Goal: Task Accomplishment & Management: Manage account settings

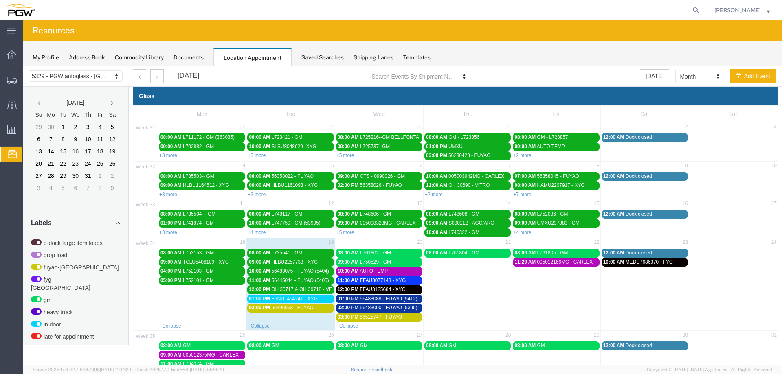
click at [303, 301] on span "FANU1454241 - XYG" at bounding box center [294, 299] width 46 height 6
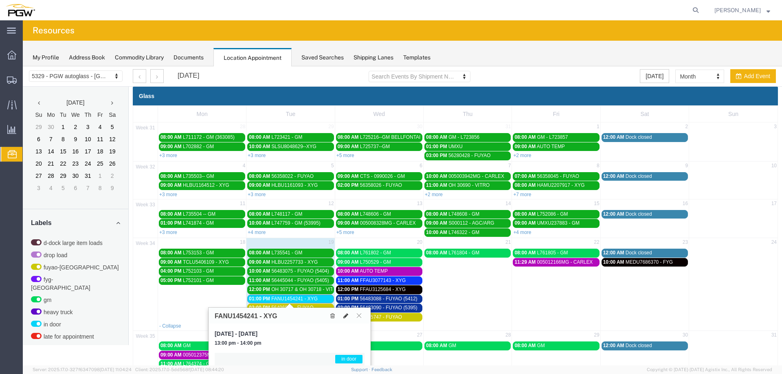
click at [344, 314] on icon at bounding box center [345, 316] width 5 height 6
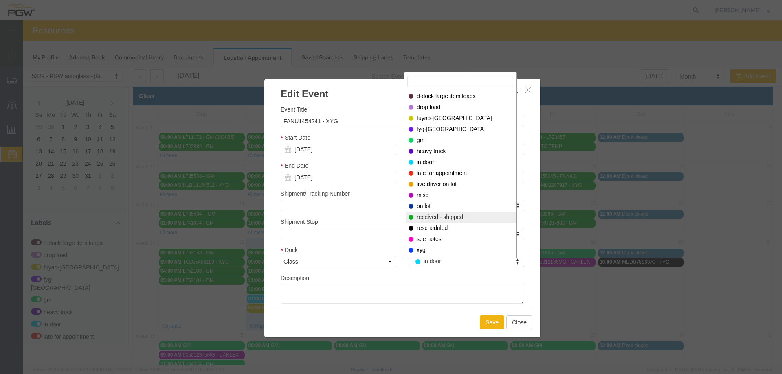
select select "200"
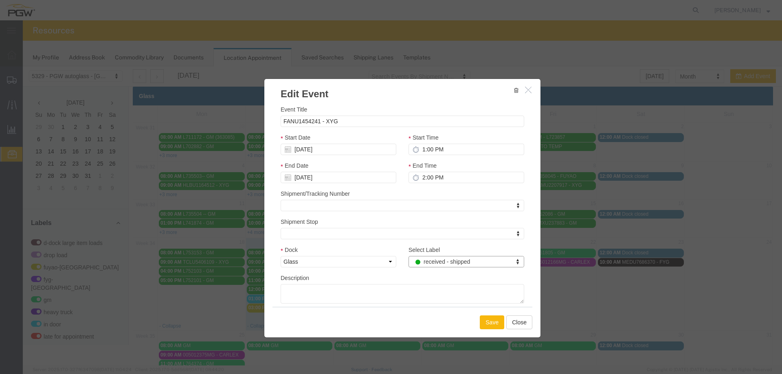
click at [483, 321] on button "Save" at bounding box center [492, 323] width 24 height 14
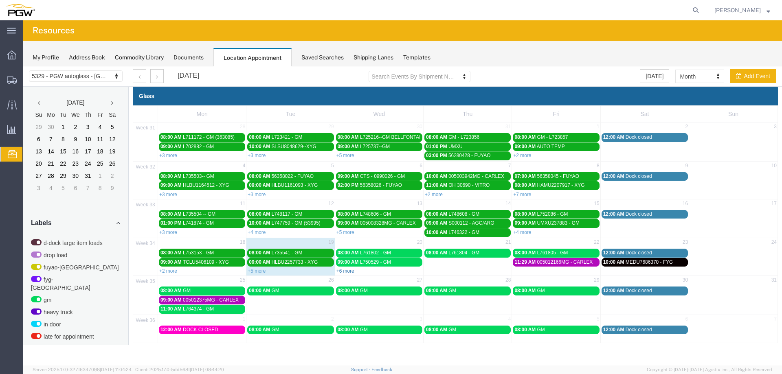
click at [348, 270] on link "+6 more" at bounding box center [345, 271] width 18 height 6
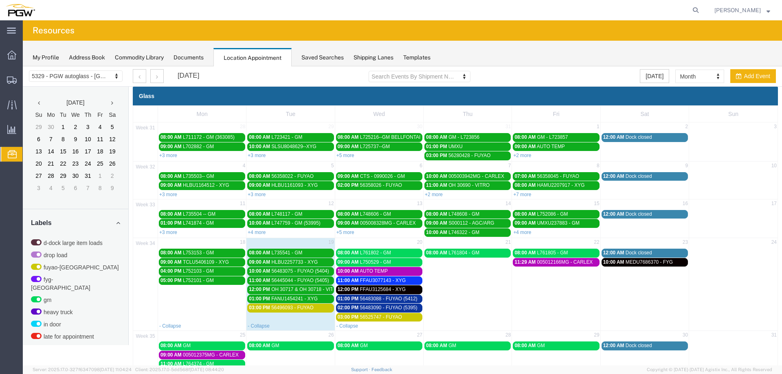
click at [309, 305] on link "03:00 PM 56496093 - FUYAO" at bounding box center [290, 308] width 86 height 9
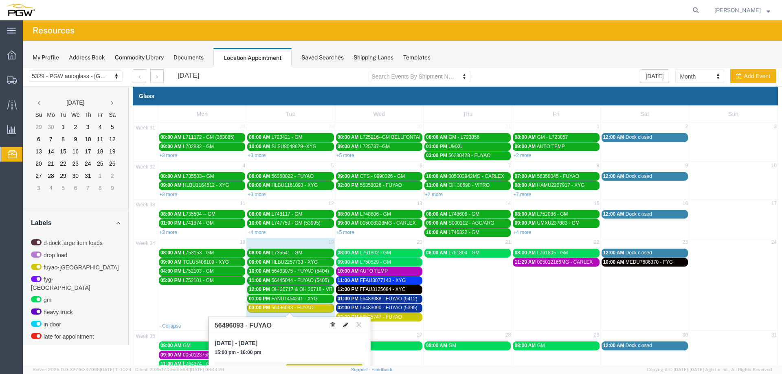
click at [347, 324] on icon at bounding box center [345, 325] width 5 height 6
select select "1"
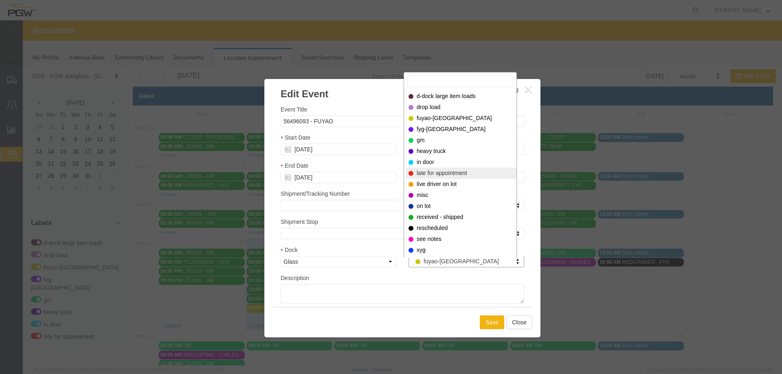
select select "260"
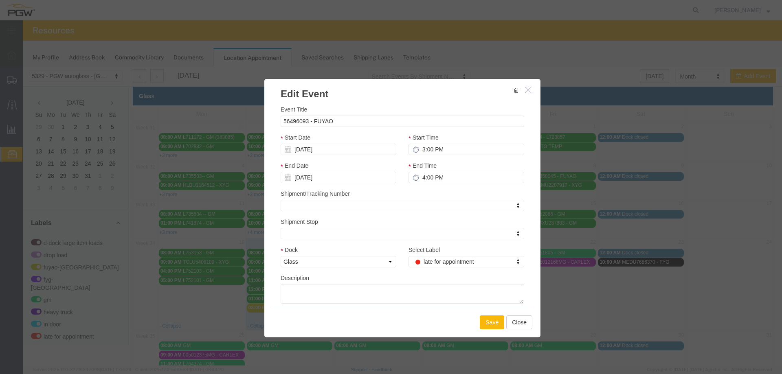
click at [493, 327] on button "Save" at bounding box center [492, 323] width 24 height 14
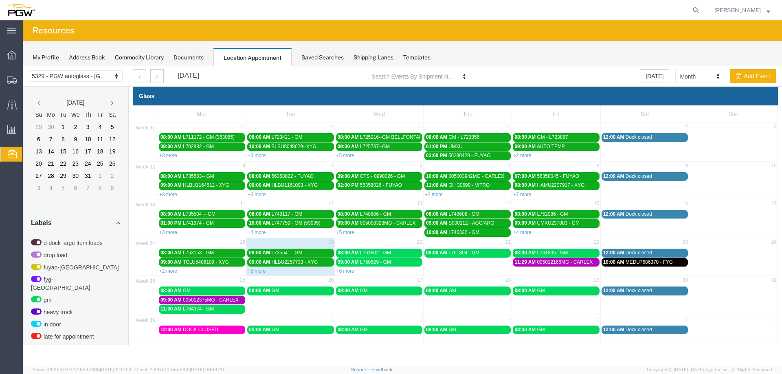
click at [347, 272] on link "+6 more" at bounding box center [345, 271] width 18 height 6
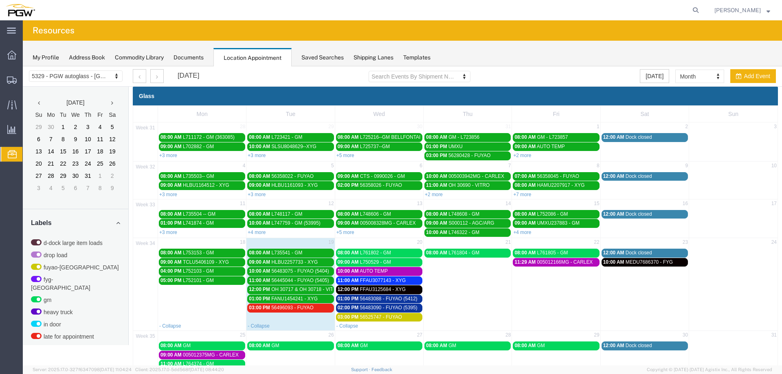
click at [367, 300] on span "56483088 - FUYAO (5412)" at bounding box center [388, 299] width 57 height 6
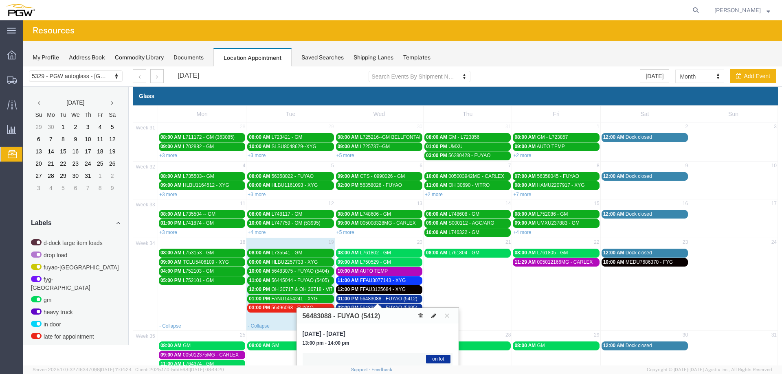
click at [433, 317] on icon at bounding box center [433, 316] width 5 height 6
select select "1"
select select "300"
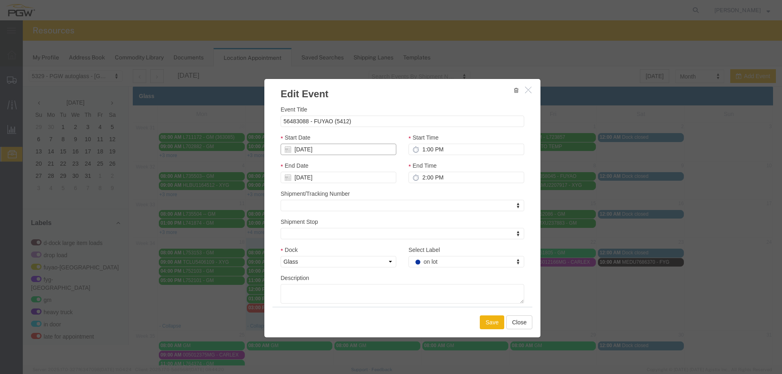
click at [335, 150] on input "[DATE]" at bounding box center [339, 149] width 116 height 11
click at [311, 227] on td "19" at bounding box center [311, 225] width 12 height 12
click at [418, 150] on input "1:00 PM" at bounding box center [467, 149] width 116 height 11
type input "3:00 PM"
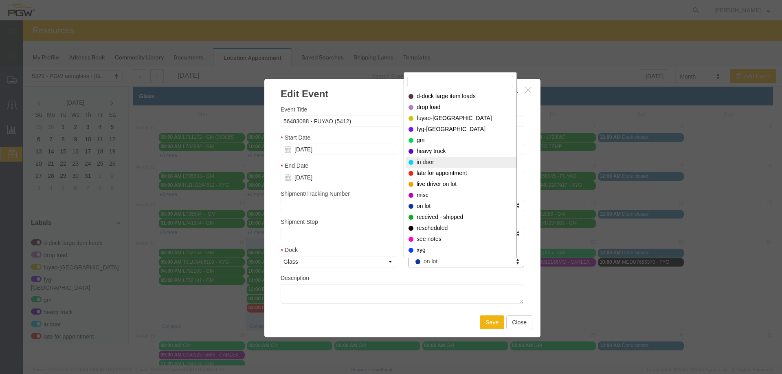
select select "220"
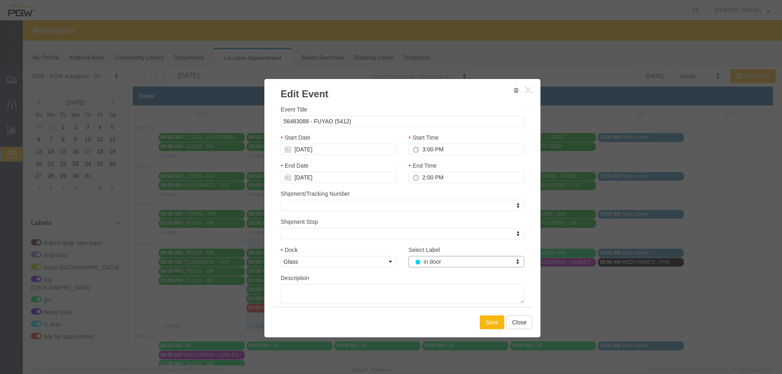
click at [496, 325] on button "Save" at bounding box center [492, 323] width 24 height 14
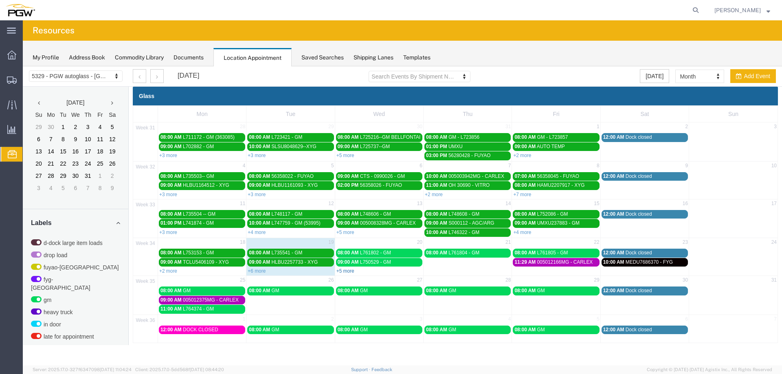
click at [342, 271] on link "+5 more" at bounding box center [345, 271] width 18 height 6
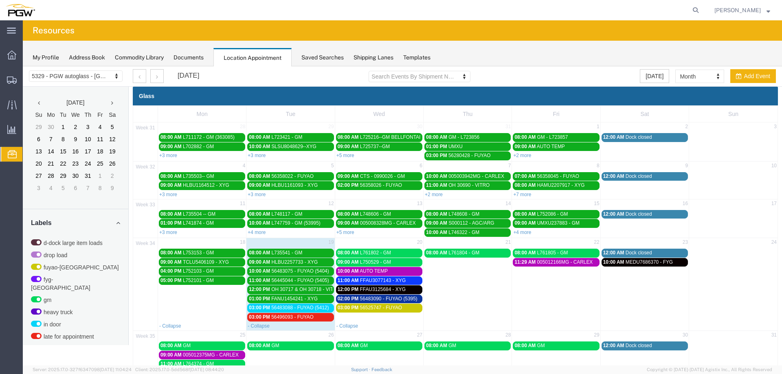
click at [305, 308] on span "56483088 - FUYAO (5412)" at bounding box center [299, 308] width 57 height 6
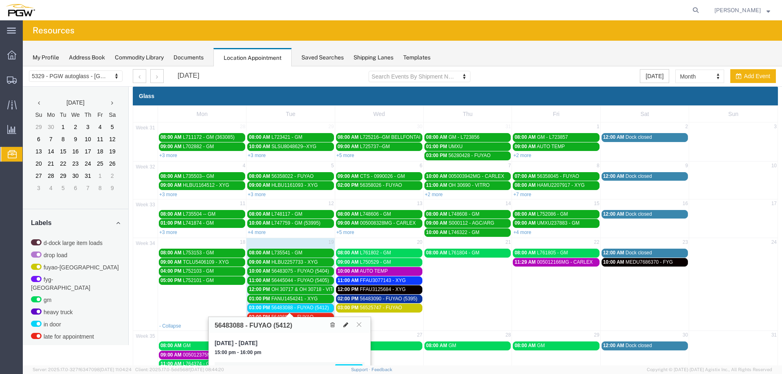
click at [349, 329] on button at bounding box center [345, 325] width 11 height 9
select select "1"
select select "220"
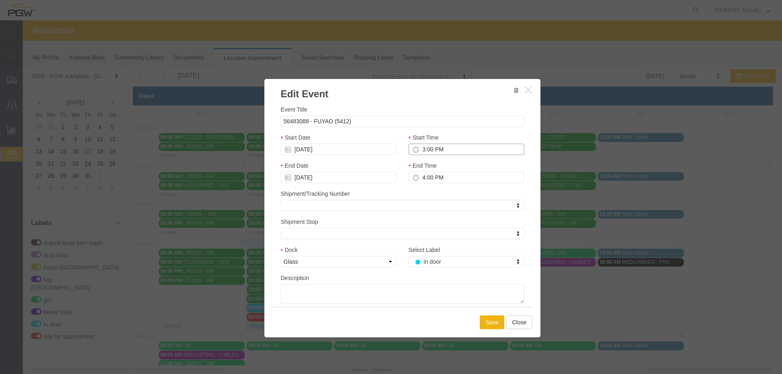
click at [418, 151] on input "3:00 PM" at bounding box center [467, 149] width 116 height 11
type input "1:00 PM"
click at [526, 92] on icon "button" at bounding box center [528, 89] width 7 height 7
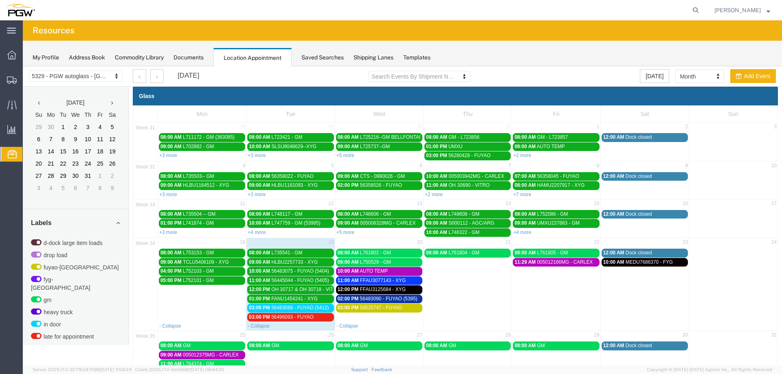
click at [319, 320] on div "03:00 PM 56496093 - FUYAO" at bounding box center [290, 317] width 83 height 6
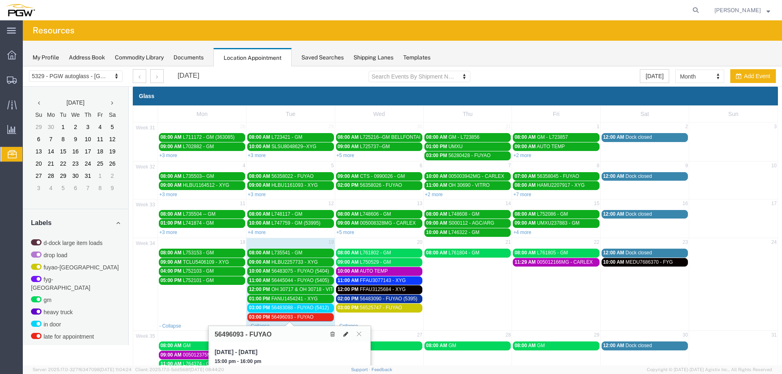
click at [343, 333] on button at bounding box center [345, 334] width 11 height 9
select select "1"
select select "260"
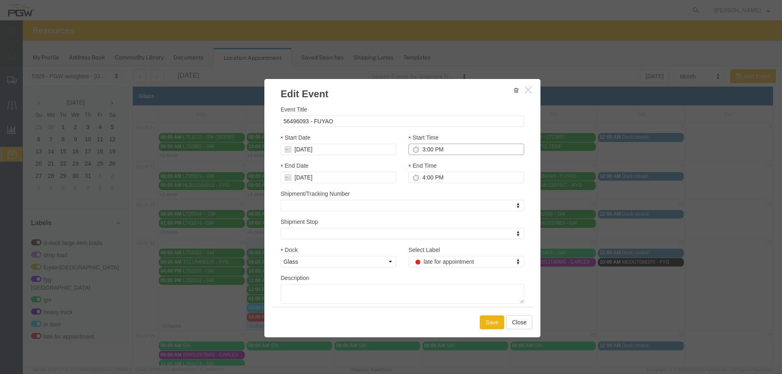
click at [419, 152] on input "3:00 PM" at bounding box center [467, 149] width 116 height 11
type input "1:00 PM"
click at [306, 152] on input "[DATE]" at bounding box center [339, 149] width 116 height 11
click at [322, 223] on td "20" at bounding box center [323, 225] width 12 height 12
click at [487, 321] on button "Save" at bounding box center [492, 323] width 24 height 14
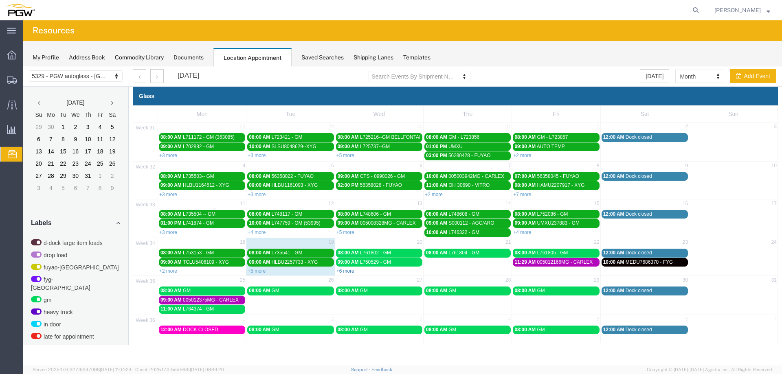
click at [341, 271] on link "+6 more" at bounding box center [345, 271] width 18 height 6
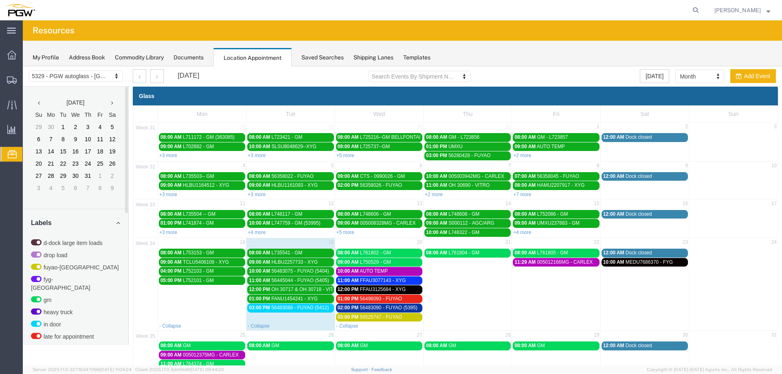
scroll to position [209, 0]
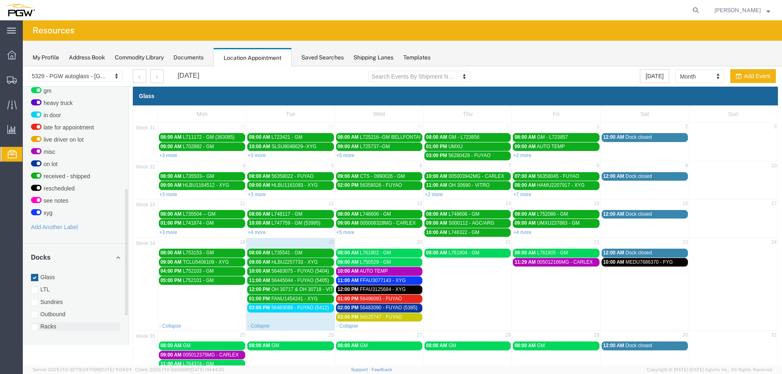
click at [56, 323] on label "Racks" at bounding box center [75, 327] width 89 height 8
click at [23, 66] on input "Racks" at bounding box center [23, 66] width 0 height 0
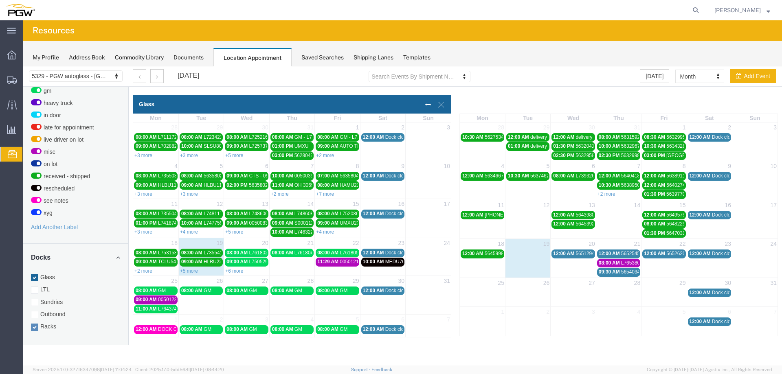
click at [569, 258] on link "12:00 AM 56512942 - [GEOGRAPHIC_DATA] / [GEOGRAPHIC_DATA]" at bounding box center [573, 254] width 43 height 9
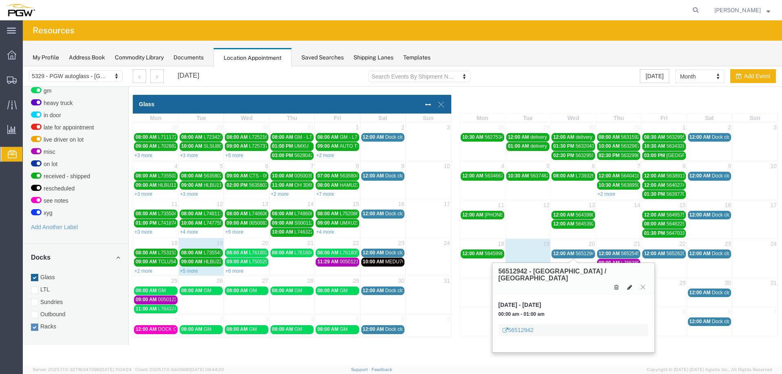
click at [626, 283] on button at bounding box center [629, 287] width 11 height 9
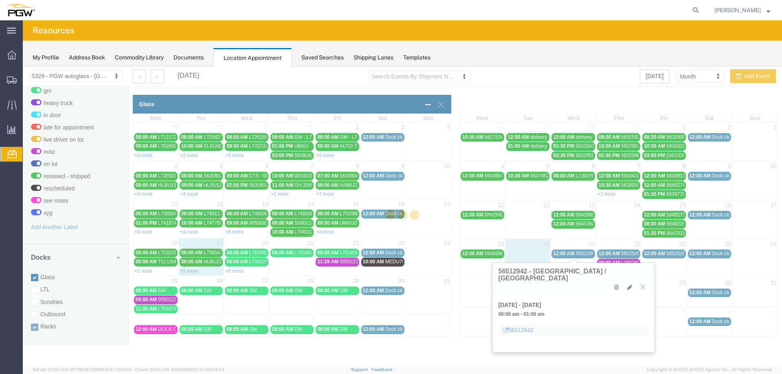
select select "3"
select select
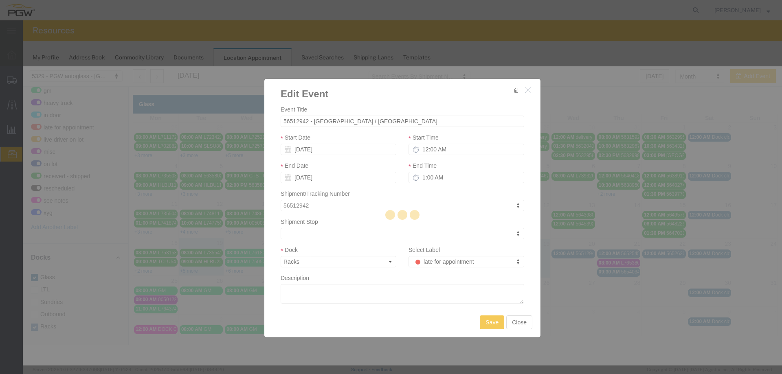
select select
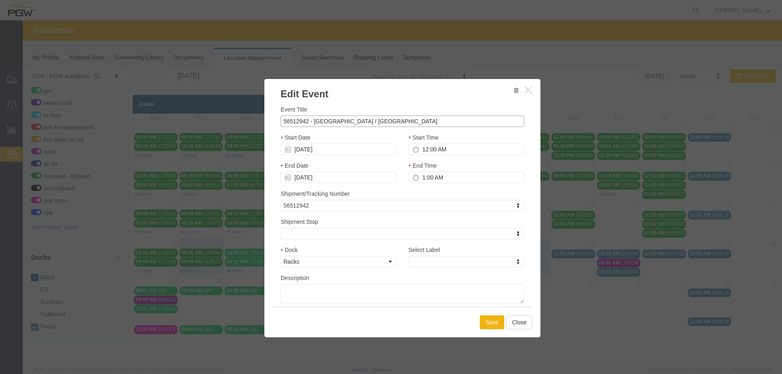
click at [378, 122] on input "56512942 - [GEOGRAPHIC_DATA] / [GEOGRAPHIC_DATA]" at bounding box center [403, 121] width 244 height 11
type input "56512942 - [GEOGRAPHIC_DATA] / [GEOGRAPHIC_DATA] (53990)"
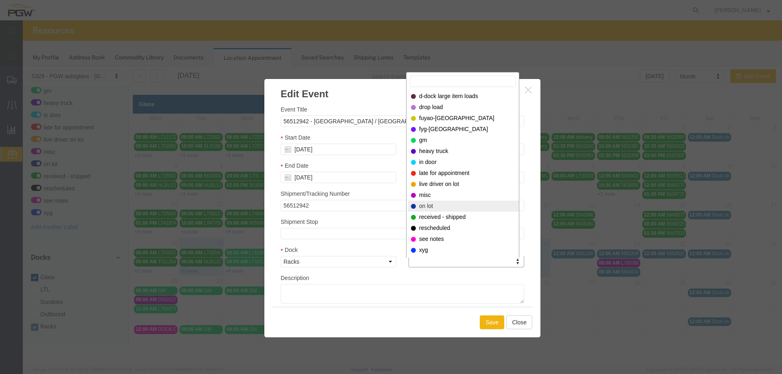
select select "300"
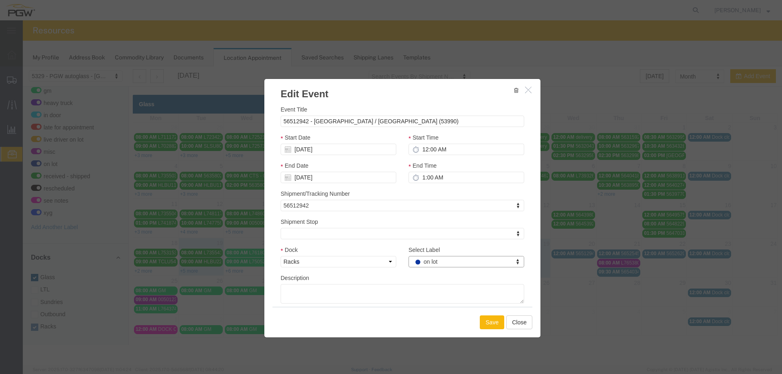
click at [487, 323] on button "Save" at bounding box center [492, 323] width 24 height 14
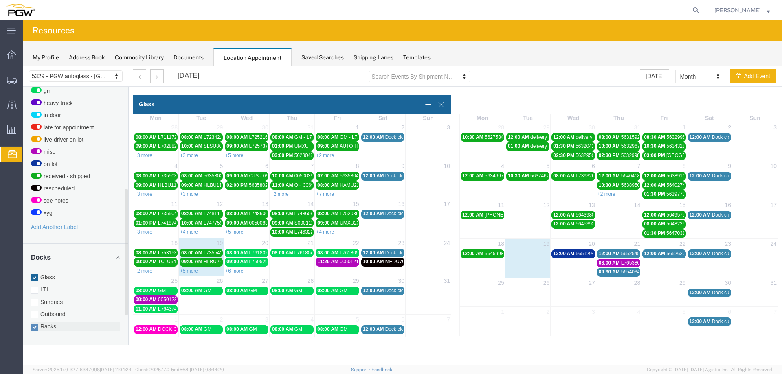
click at [47, 323] on label "Racks" at bounding box center [75, 327] width 89 height 8
click at [23, 66] on input "Racks" at bounding box center [23, 66] width 0 height 0
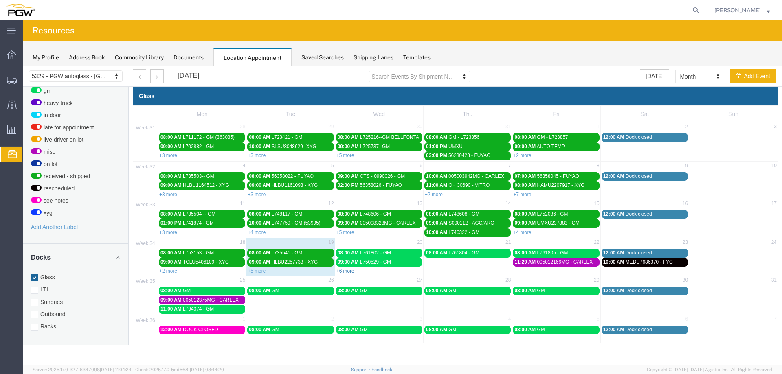
click at [342, 269] on link "+6 more" at bounding box center [345, 271] width 18 height 6
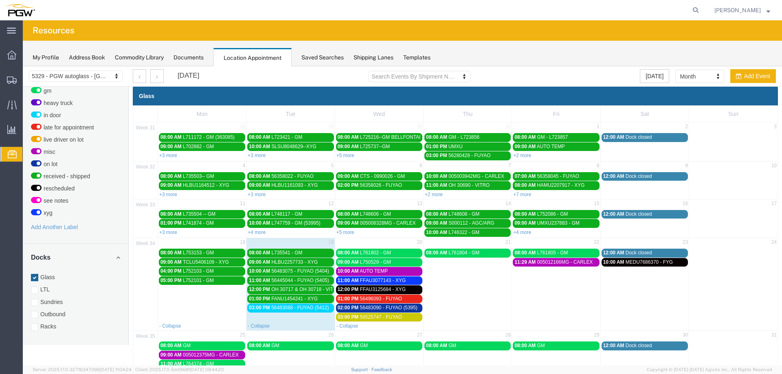
click at [371, 281] on span "FFAU3077143 - XYG" at bounding box center [383, 281] width 46 height 6
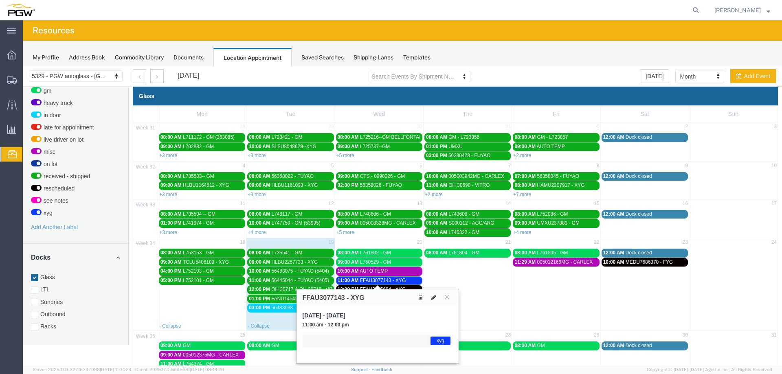
click at [433, 297] on icon at bounding box center [433, 298] width 5 height 6
select select "1"
select select "12920"
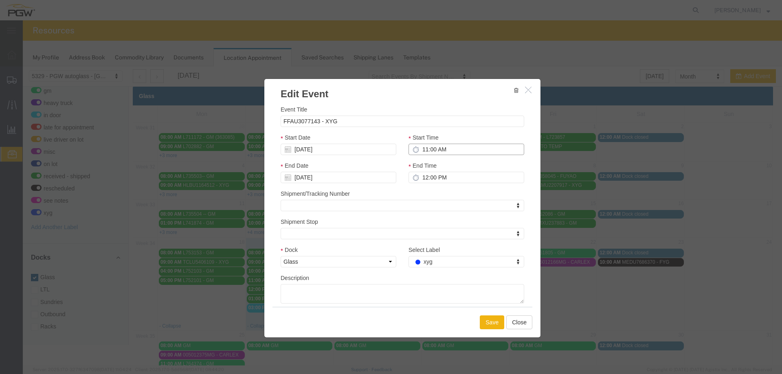
click at [419, 153] on input "11:00 AM" at bounding box center [467, 149] width 116 height 11
type input "10:00 AM"
click at [359, 150] on input "[DATE]" at bounding box center [339, 149] width 116 height 11
click at [337, 224] on td "21" at bounding box center [336, 225] width 12 height 12
click at [494, 325] on button "Save" at bounding box center [492, 323] width 24 height 14
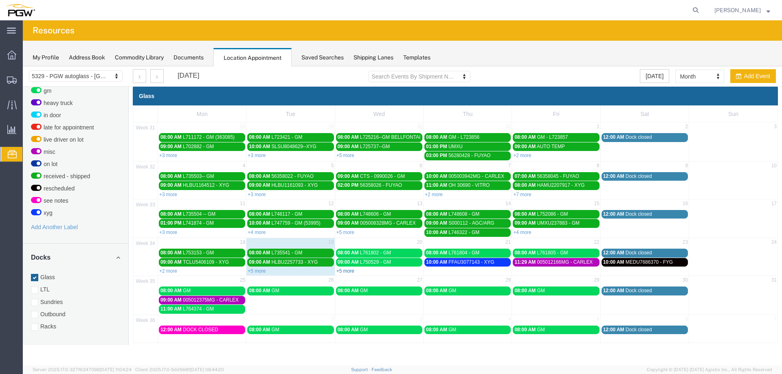
click at [343, 273] on link "+5 more" at bounding box center [345, 271] width 18 height 6
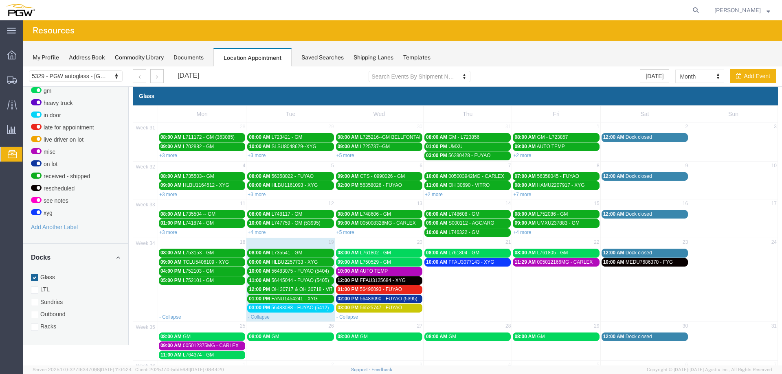
click at [691, 11] on agx-global-search at bounding box center [572, 10] width 261 height 20
click at [698, 10] on icon at bounding box center [695, 9] width 11 height 11
click at [690, 13] on input "search" at bounding box center [696, 10] width 13 height 20
paste input "667133"
type input "667133"
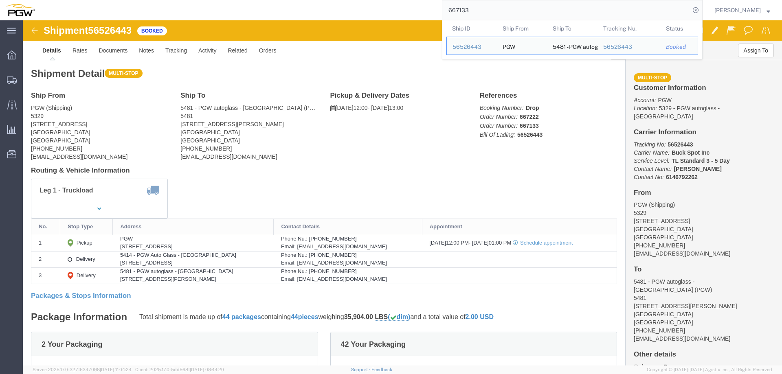
click span "56526443"
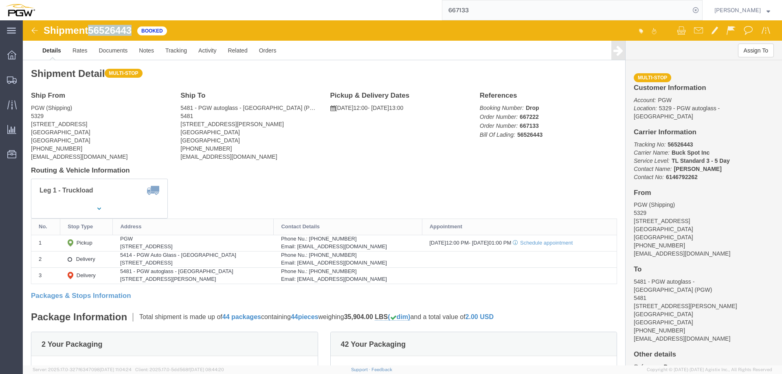
drag, startPoint x: 110, startPoint y: 9, endPoint x: 70, endPoint y: 11, distance: 40.8
click span "56526443"
copy span "56526443"
drag, startPoint x: 335, startPoint y: 327, endPoint x: 257, endPoint y: 320, distance: 78.1
click div "2 Your Packaging Total weight: 972.00 LBS ( dim ) Dimensions: L 72.00 x W 30.00…"
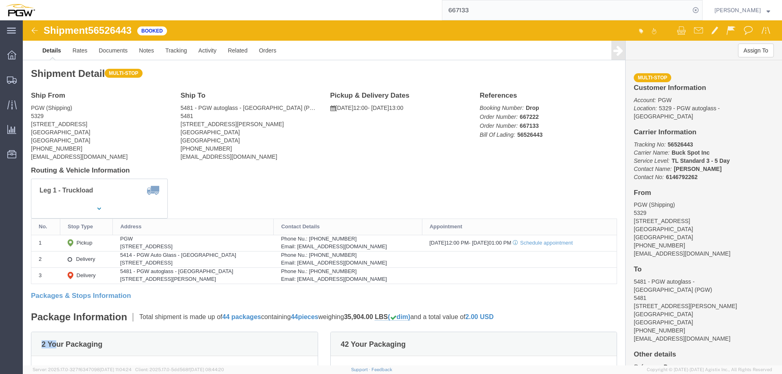
drag, startPoint x: 32, startPoint y: 324, endPoint x: -1, endPoint y: 322, distance: 33.1
click html "Shipment 56526443 Booked Details Rates Documents Notes Tracking Activity Relate…"
click div "Leg 1 - Truckload"
click at [0, 0] on span "Location Appointment" at bounding box center [0, 0] width 0 height 0
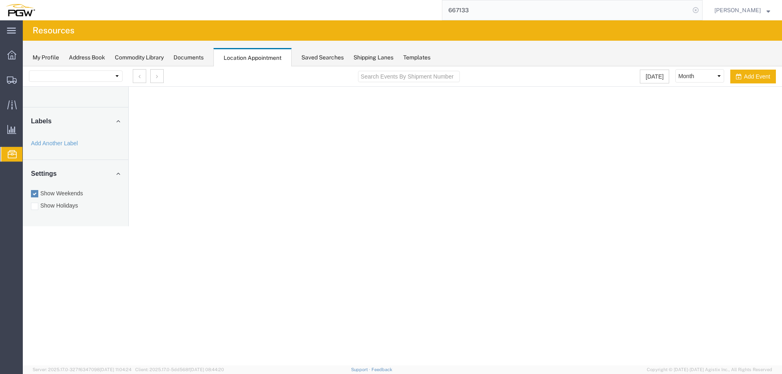
click at [699, 9] on icon at bounding box center [695, 9] width 11 height 11
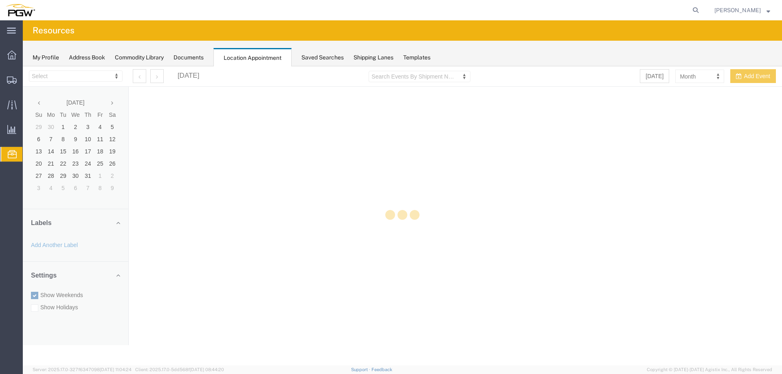
select select "28253"
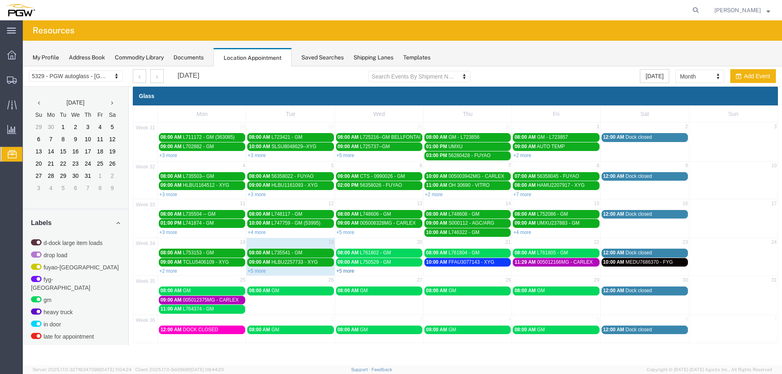
click at [353, 270] on link "+5 more" at bounding box center [345, 271] width 18 height 6
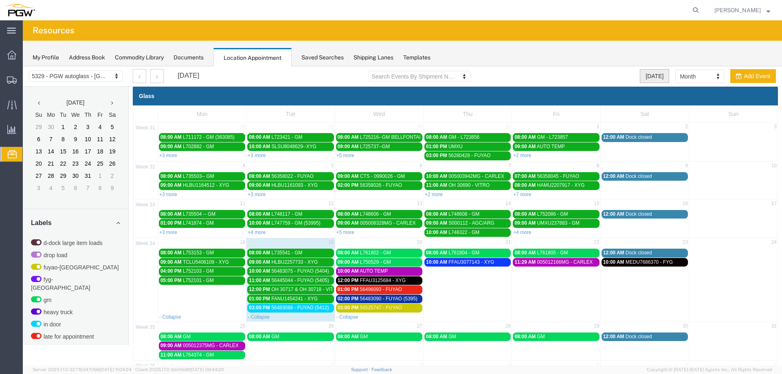
click at [651, 81] on button "[DATE]" at bounding box center [654, 76] width 29 height 14
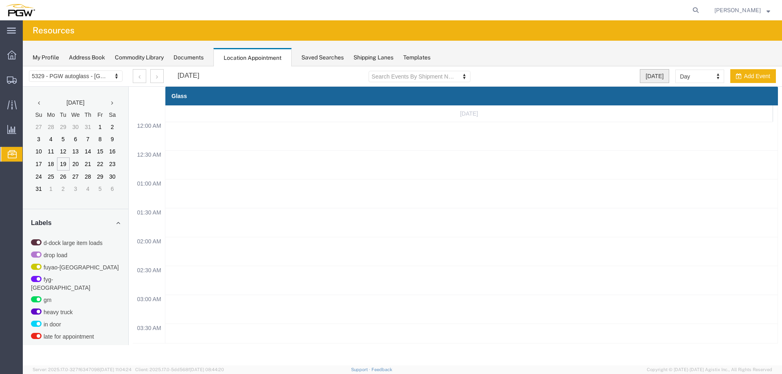
scroll to position [347, 0]
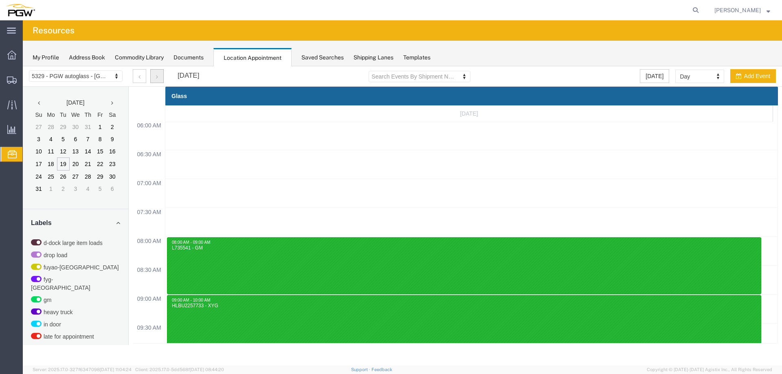
click at [158, 81] on button "button" at bounding box center [156, 76] width 13 height 14
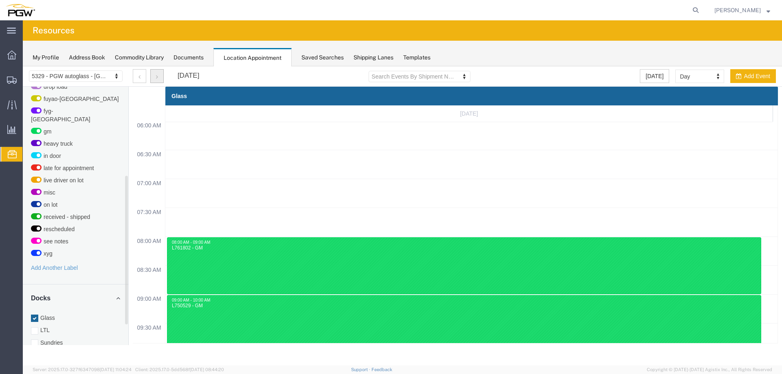
scroll to position [224, 0]
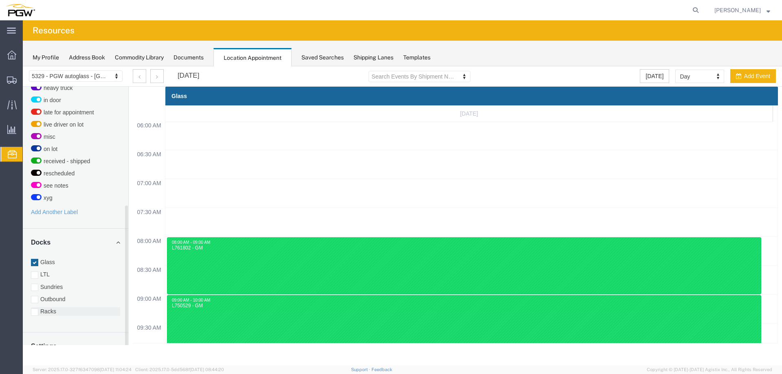
click at [49, 308] on label "Racks" at bounding box center [75, 312] width 89 height 8
click at [23, 66] on input "Racks" at bounding box center [23, 66] width 0 height 0
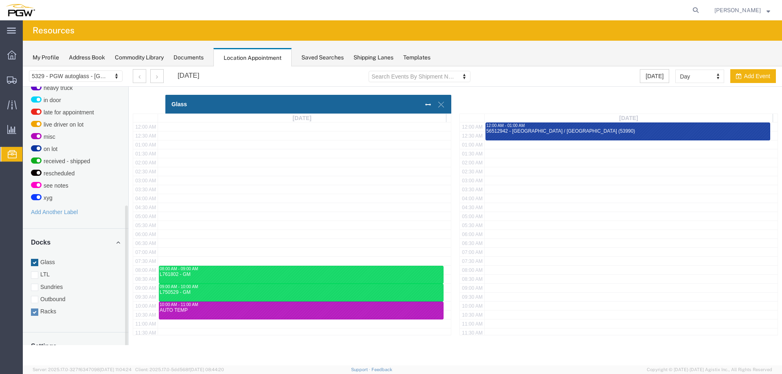
scroll to position [201, 0]
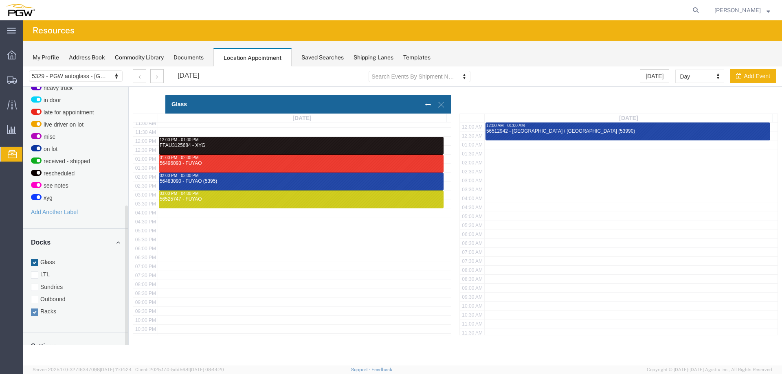
click at [58, 258] on label "Glass" at bounding box center [75, 262] width 89 height 8
click at [23, 66] on input "Glass" at bounding box center [23, 66] width 0 height 0
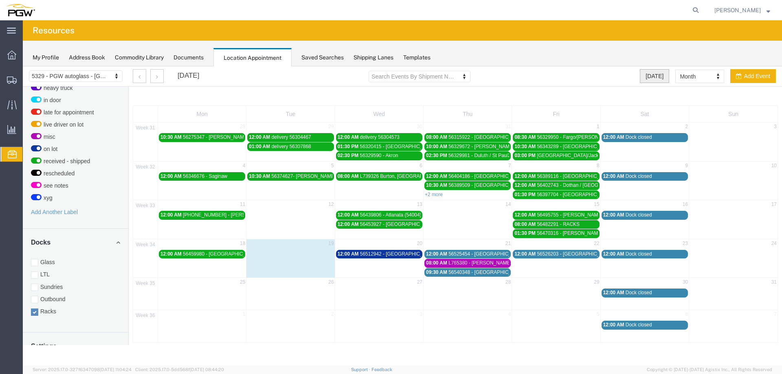
click at [657, 74] on button "[DATE]" at bounding box center [654, 76] width 29 height 14
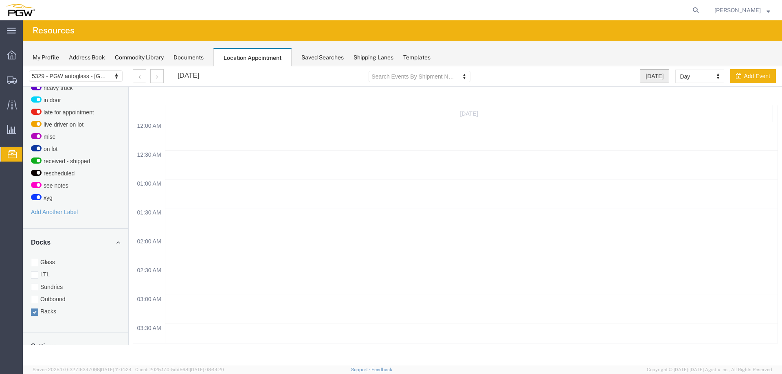
scroll to position [347, 0]
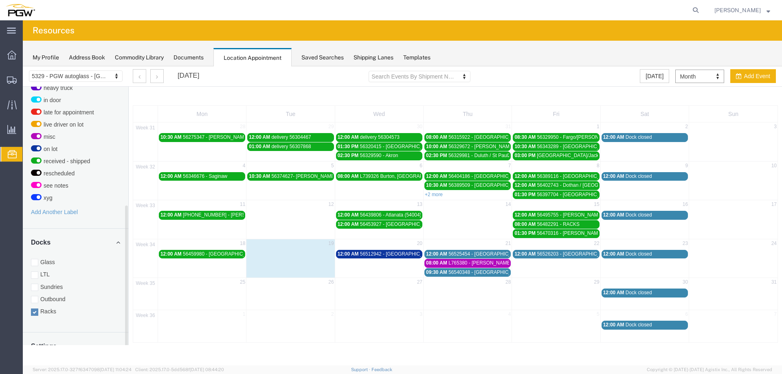
click at [65, 258] on label "Glass" at bounding box center [75, 262] width 89 height 8
click at [23, 66] on input "Glass" at bounding box center [23, 66] width 0 height 0
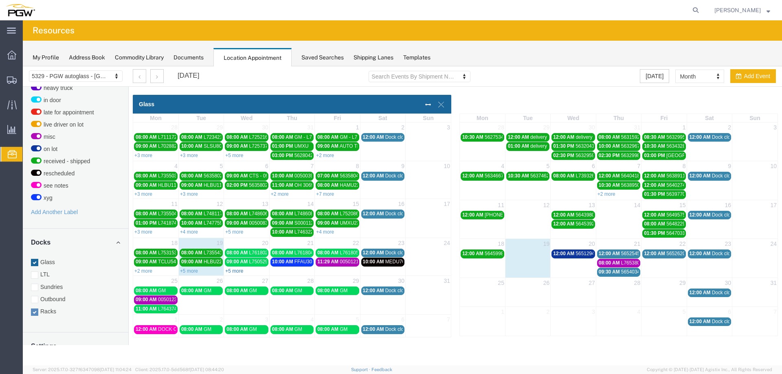
click at [241, 271] on link "+5 more" at bounding box center [234, 271] width 18 height 6
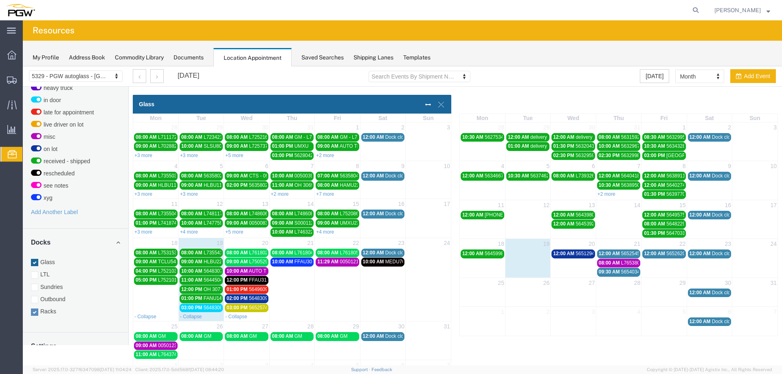
click at [209, 307] on span "56483088 - FUYAO (5412)" at bounding box center [232, 308] width 57 height 6
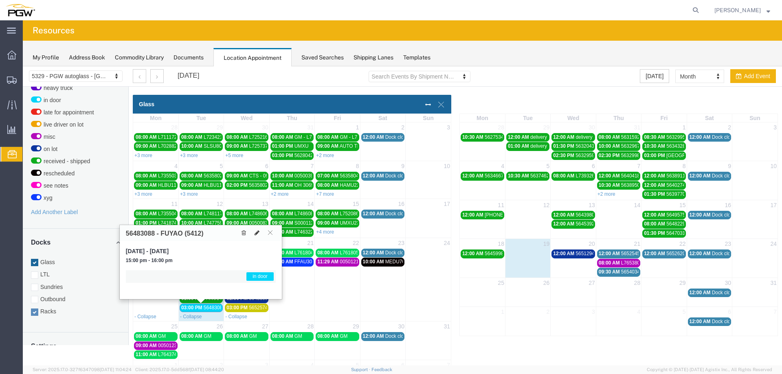
click at [260, 236] on button at bounding box center [256, 233] width 11 height 9
select select "1"
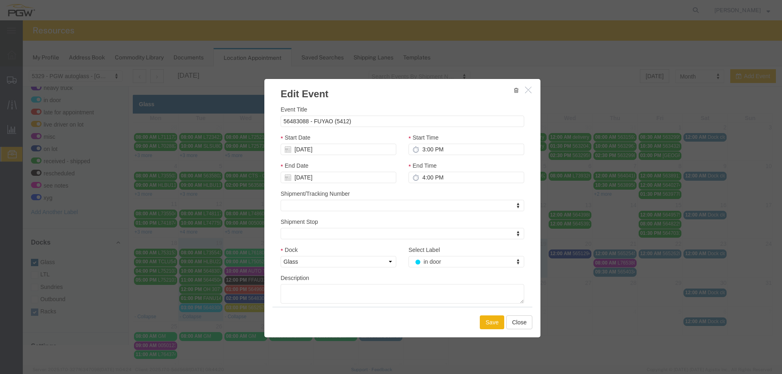
click at [409, 255] on div "Select Label in door Select Label Select Label d-dock large item loads drop loa…" at bounding box center [467, 257] width 116 height 22
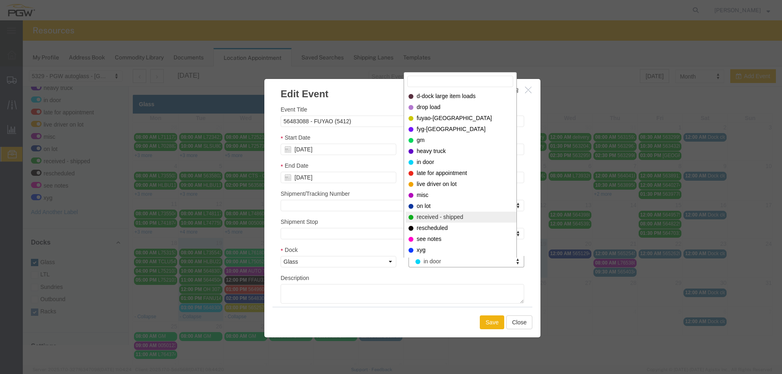
select select "200"
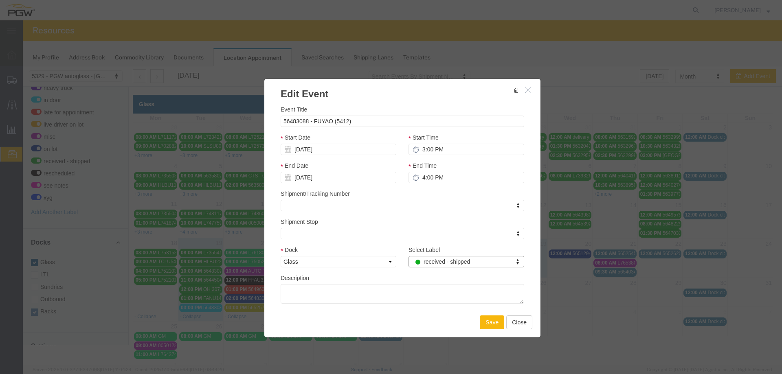
click at [487, 323] on button "Save" at bounding box center [492, 323] width 24 height 14
